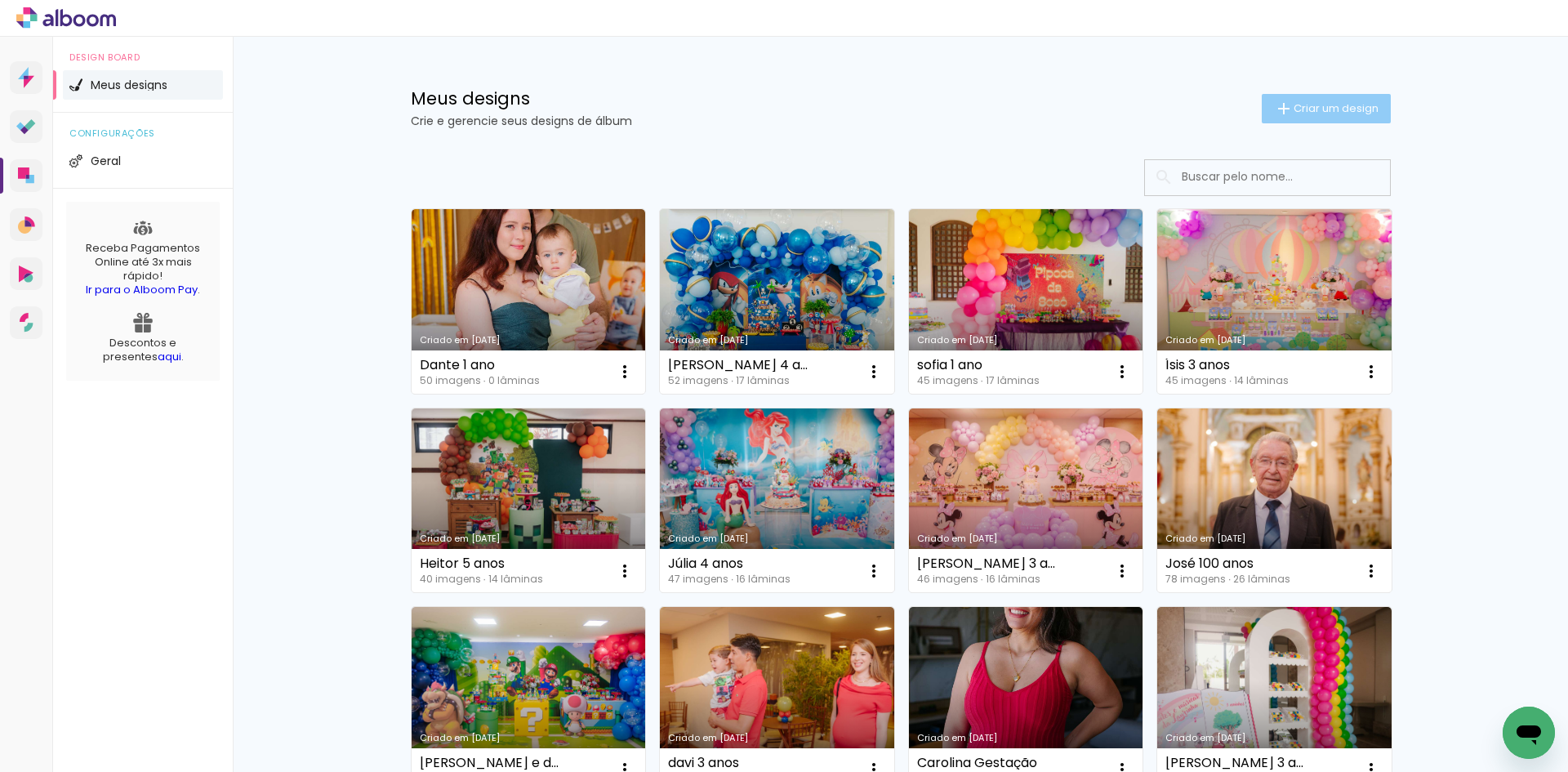
click at [1332, 106] on span "Criar um design" at bounding box center [1335, 108] width 85 height 11
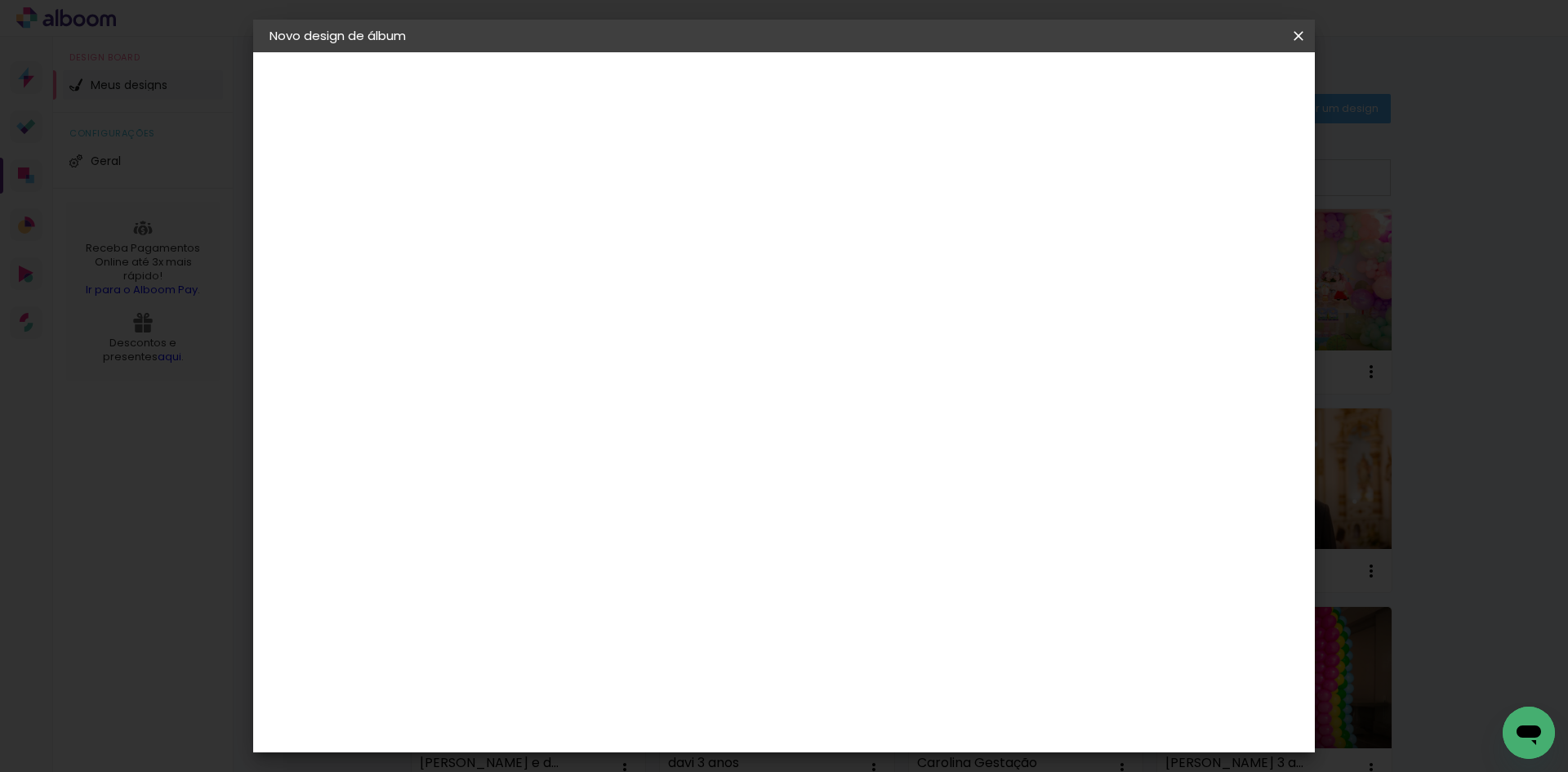
click at [536, 217] on input at bounding box center [536, 219] width 0 height 25
type input "Malu 9 anos"
type paper-input "Malu 9 anos"
click at [0, 0] on slot "Avançar" at bounding box center [0, 0] width 0 height 0
click at [661, 273] on div at bounding box center [578, 272] width 165 height 2
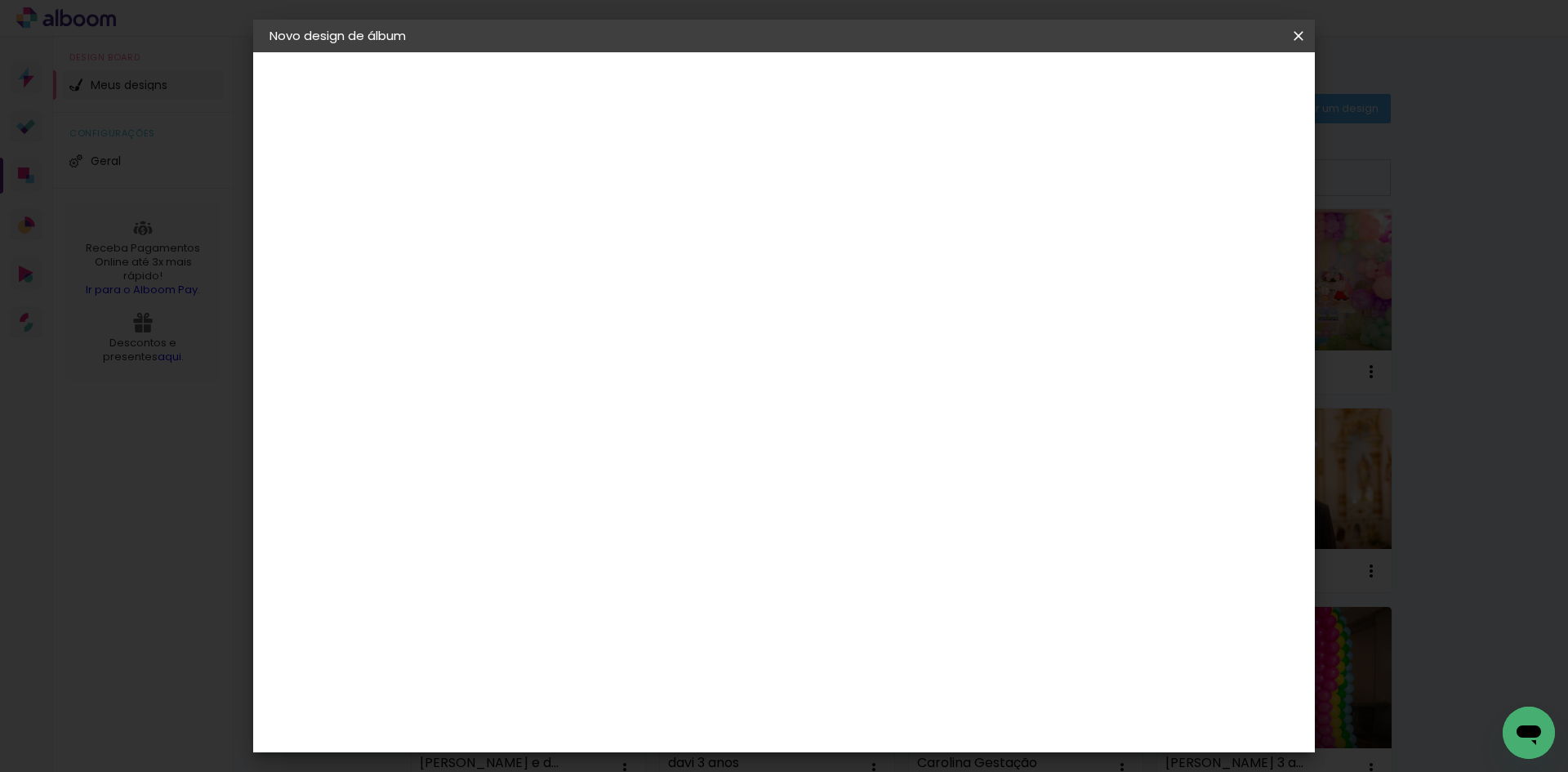
type input "lumi"
type paper-input "lumi"
click at [580, 368] on div "Lumière Imagem" at bounding box center [552, 372] width 54 height 26
click at [798, 97] on paper-button "Avançar" at bounding box center [758, 87] width 80 height 28
click at [600, 272] on input "text" at bounding box center [568, 285] width 63 height 25
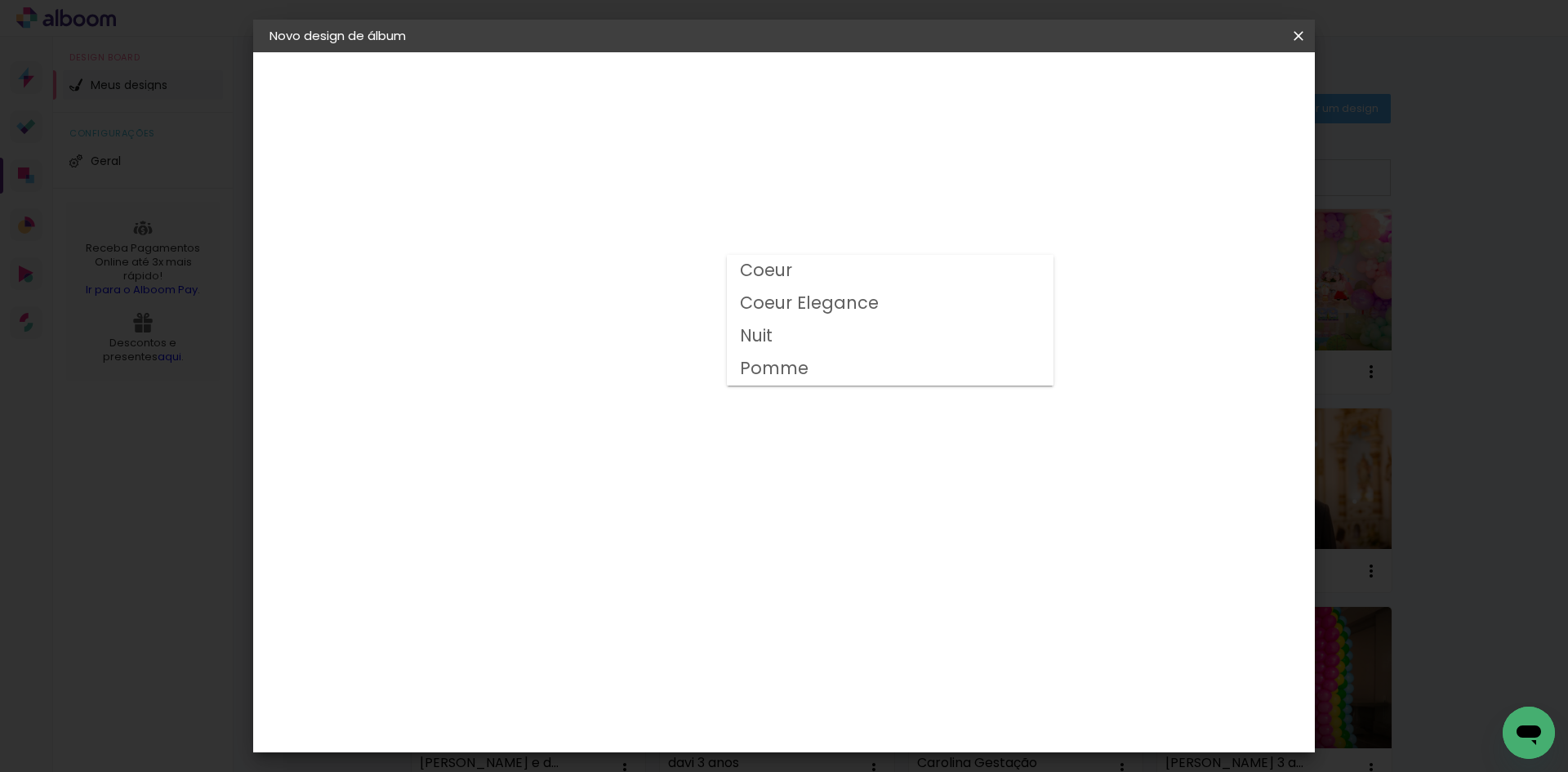
click at [879, 332] on paper-item "Nuit" at bounding box center [891, 336] width 327 height 33
type input "Nuit"
click at [827, 70] on header "Modelo Escolha o modelo do álbum. Voltar Avançar" at bounding box center [647, 100] width 362 height 97
click at [803, 74] on paper-button "Avançar" at bounding box center [762, 87] width 80 height 28
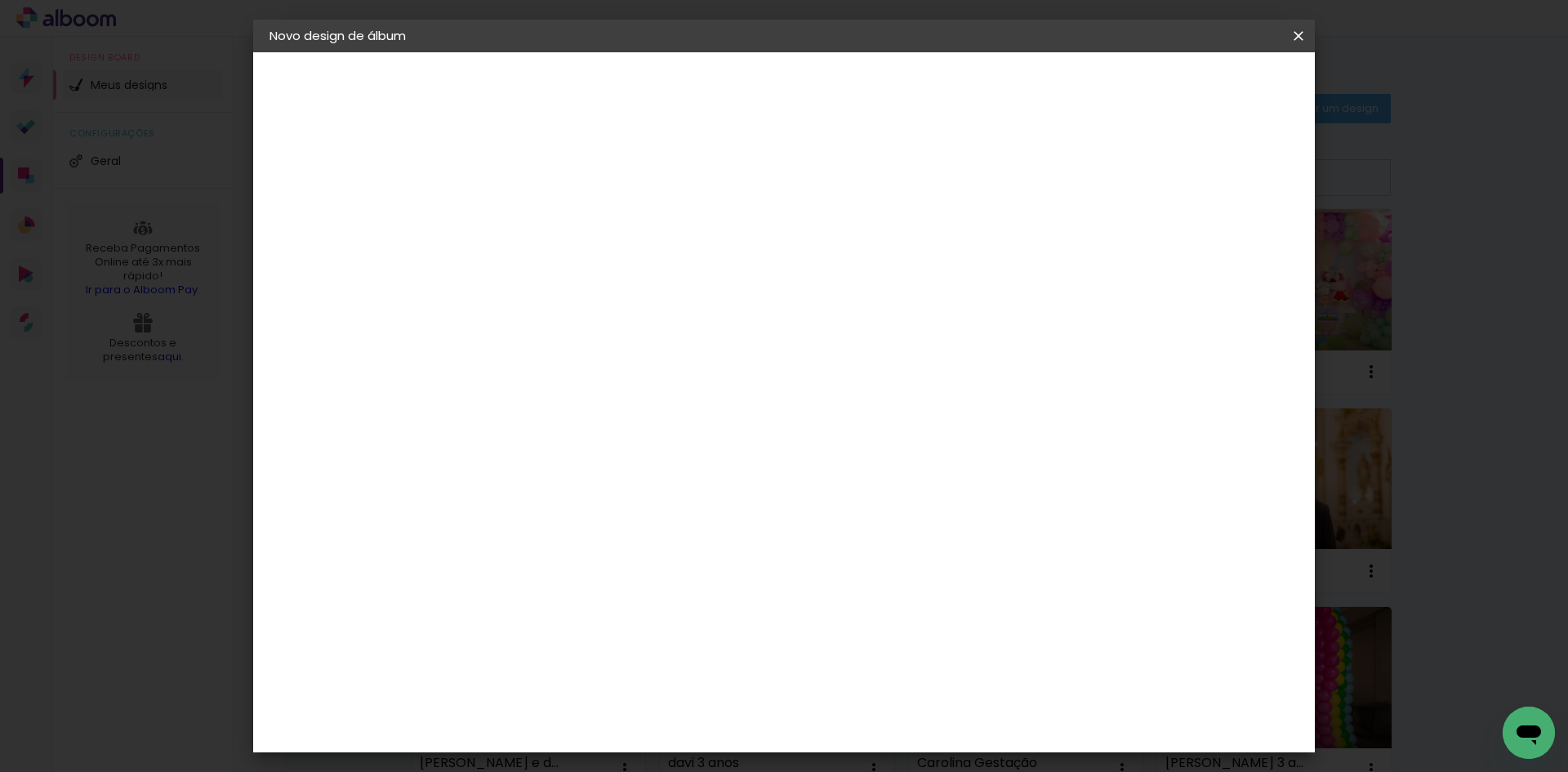
click at [0, 0] on slot "Mostrar sangria" at bounding box center [0, 0] width 0 height 0
type paper-checkbox "on"
click at [1196, 87] on span "Iniciar design" at bounding box center [1159, 87] width 74 height 12
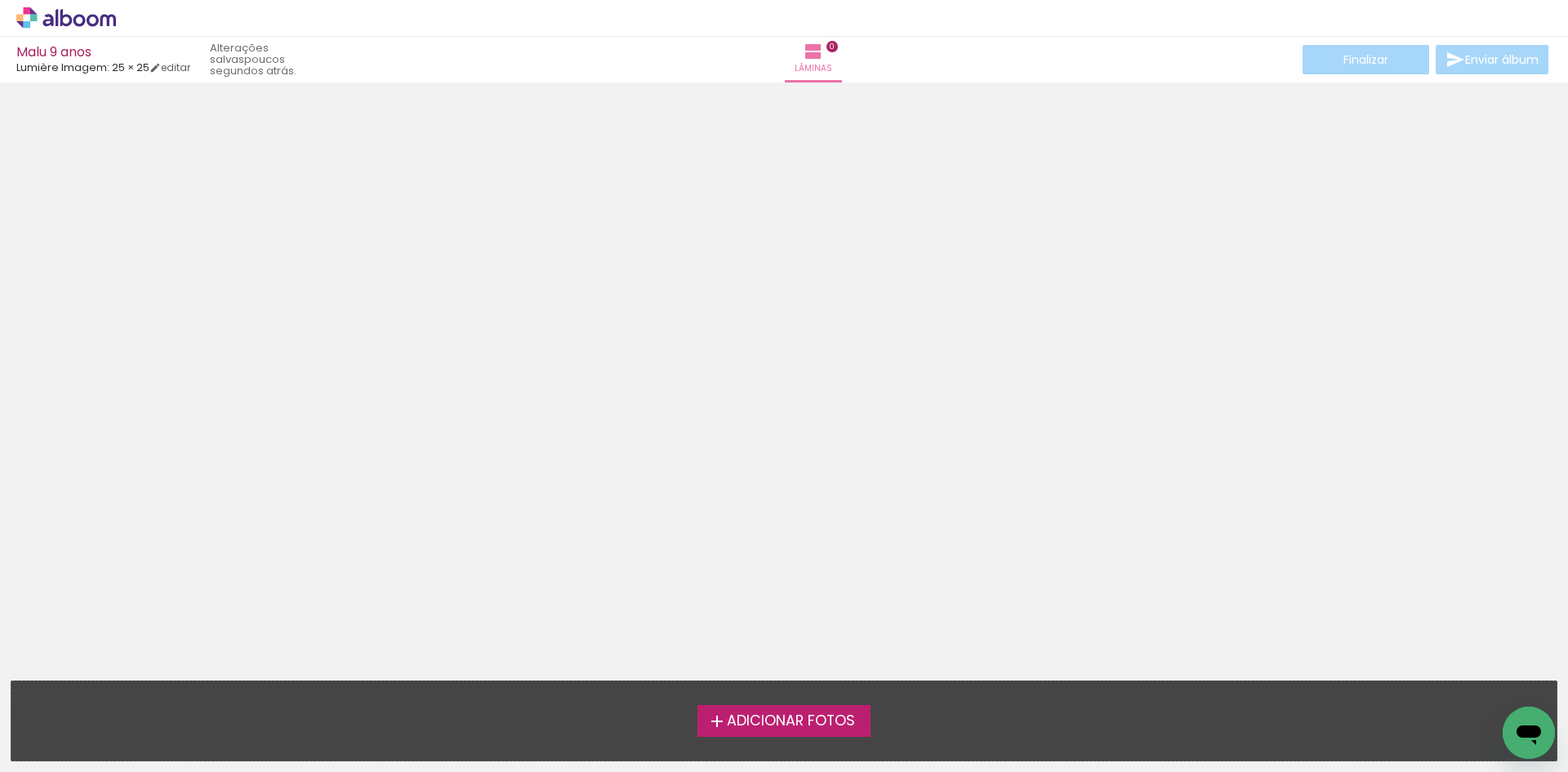
click at [782, 718] on span "Adicionar Fotos" at bounding box center [791, 721] width 128 height 14
click at [0, 0] on input "file" at bounding box center [0, 0] width 0 height 0
click at [888, 364] on div at bounding box center [784, 376] width 1568 height 576
